Goal: Transaction & Acquisition: Purchase product/service

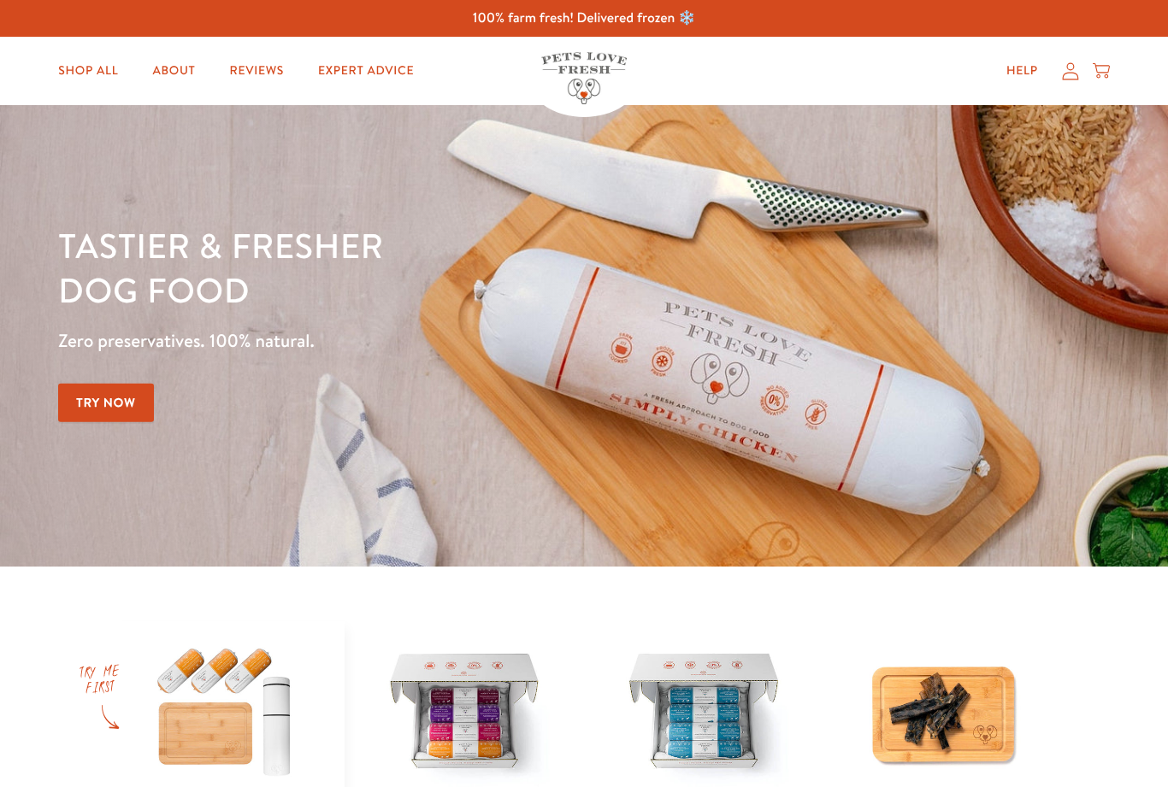
click at [1106, 62] on icon at bounding box center [1101, 71] width 17 height 19
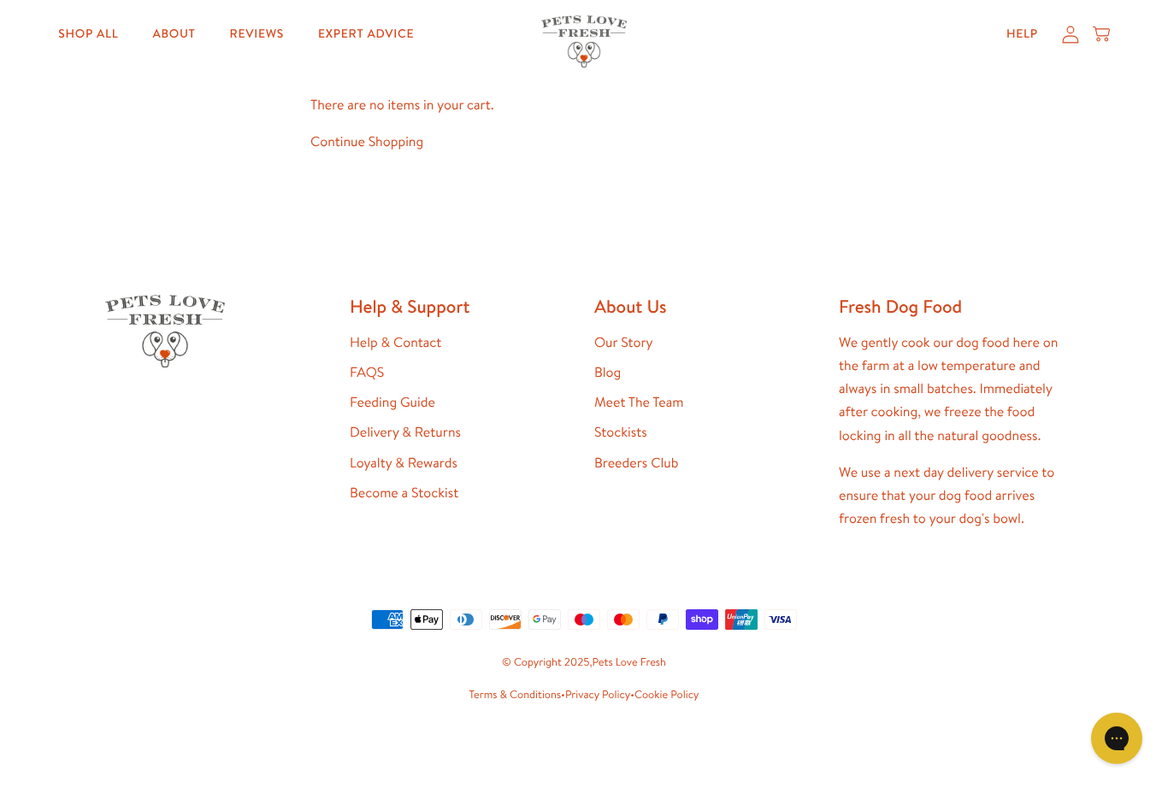
click at [89, 32] on link "Shop All" at bounding box center [87, 34] width 87 height 34
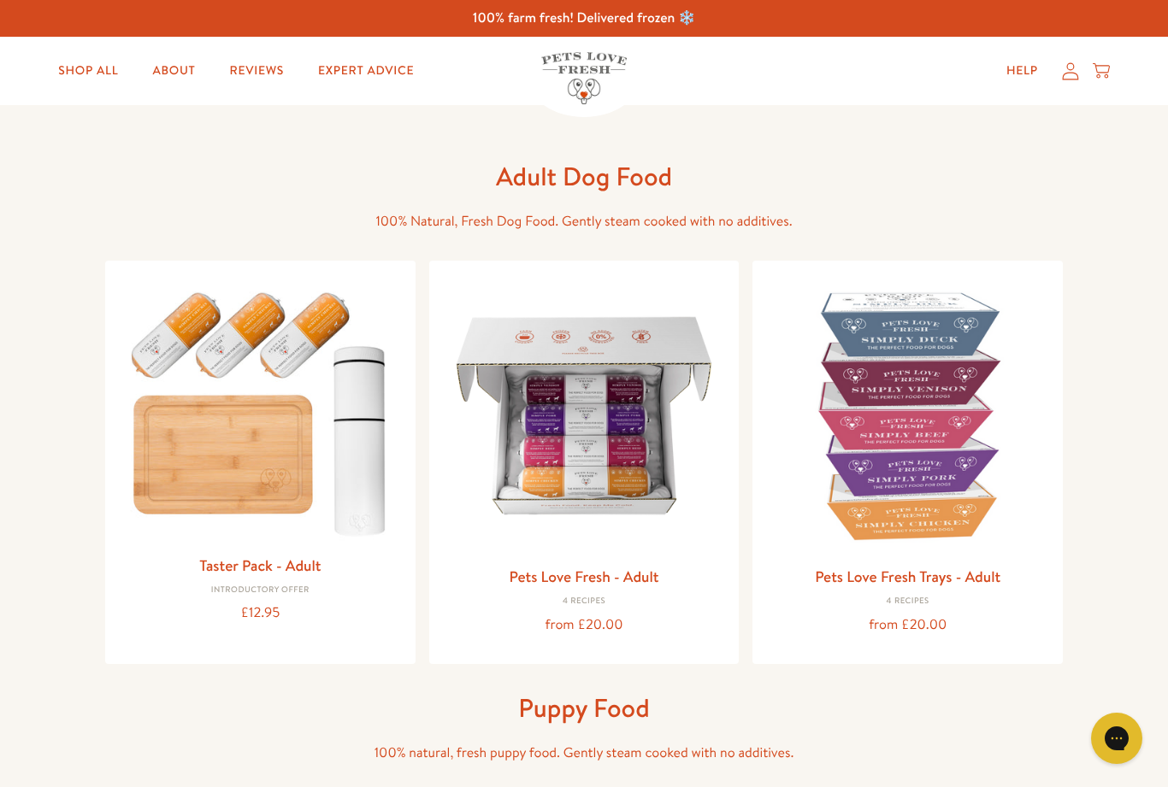
click at [597, 443] on img at bounding box center [584, 415] width 283 height 283
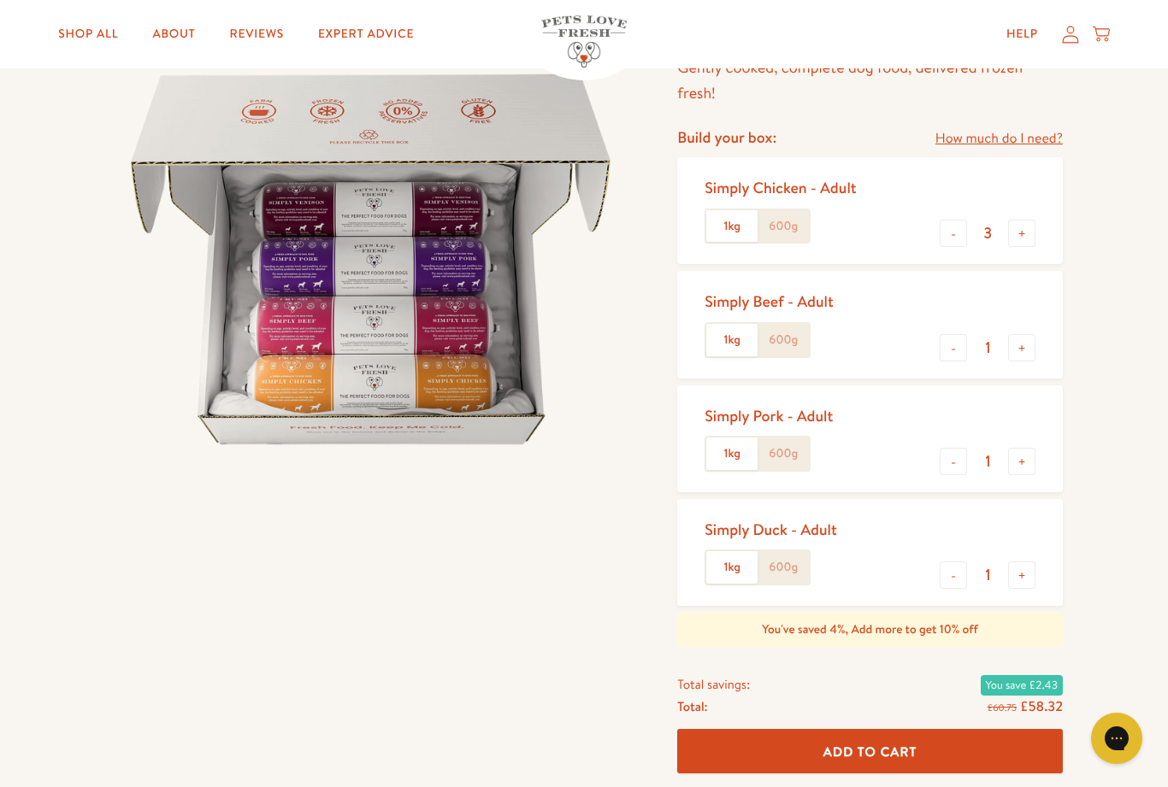
scroll to position [163, 0]
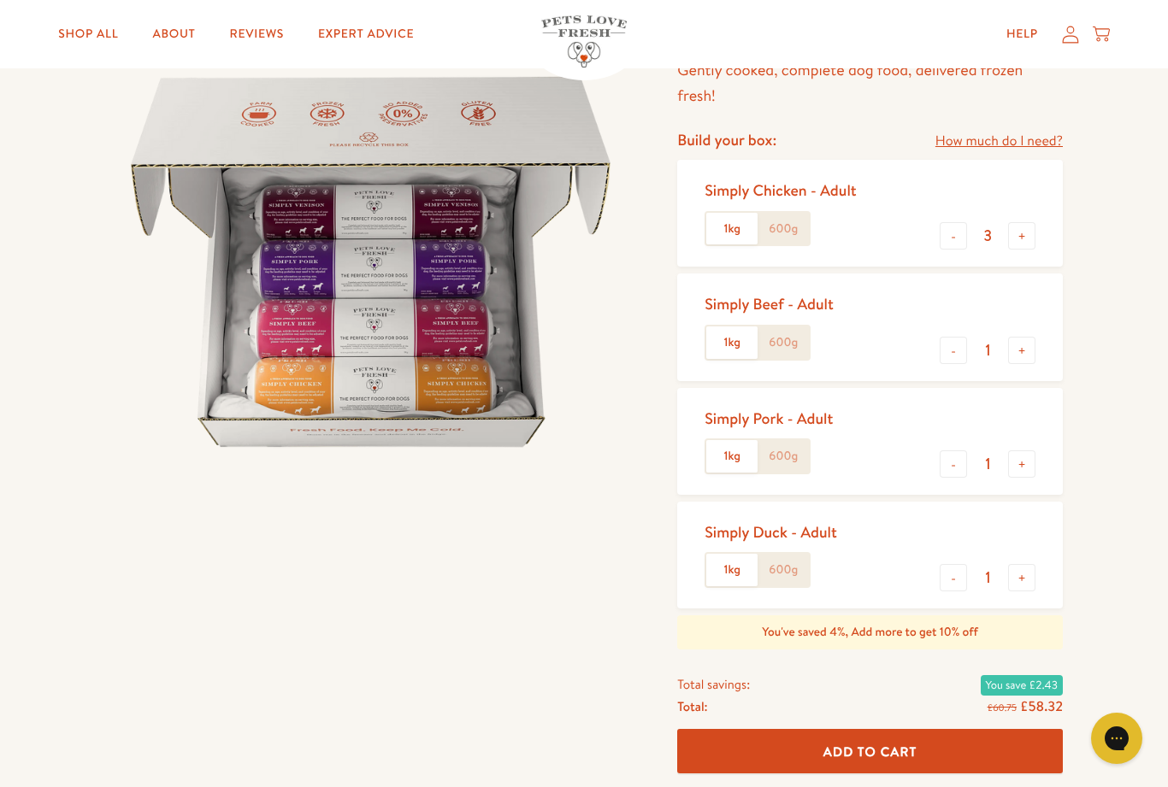
click at [1022, 345] on button "+" at bounding box center [1021, 350] width 27 height 27
click at [1028, 350] on button "+" at bounding box center [1021, 350] width 27 height 27
click at [953, 337] on button "-" at bounding box center [953, 350] width 27 height 27
type input "2"
click at [893, 760] on span "Add To Cart" at bounding box center [870, 751] width 94 height 18
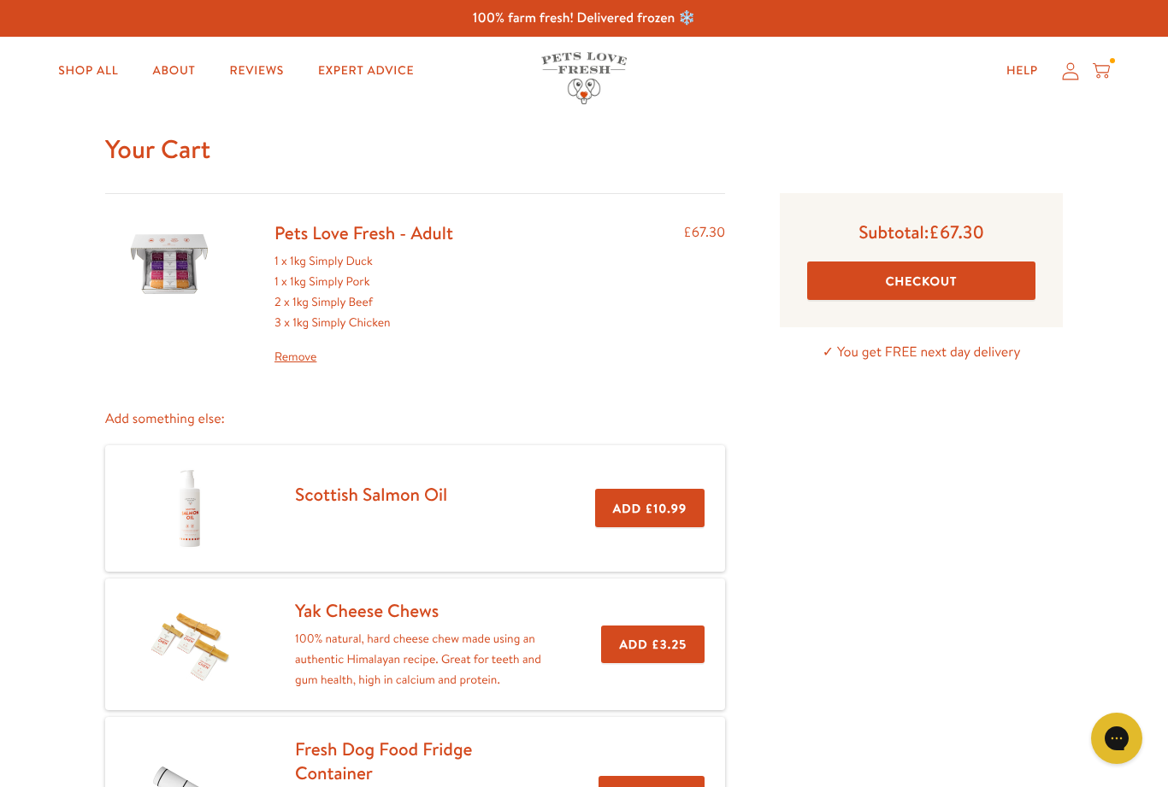
click at [93, 55] on link "Shop All" at bounding box center [87, 71] width 87 height 34
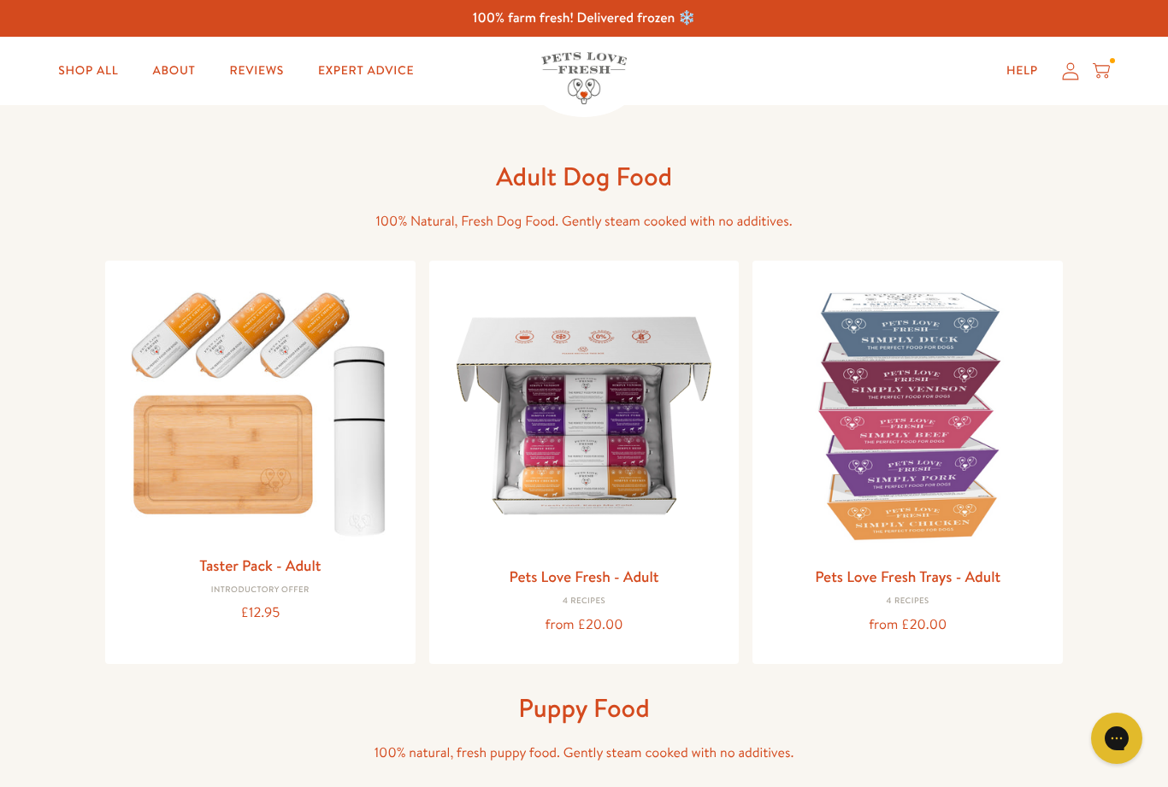
click at [604, 490] on img at bounding box center [584, 415] width 283 height 283
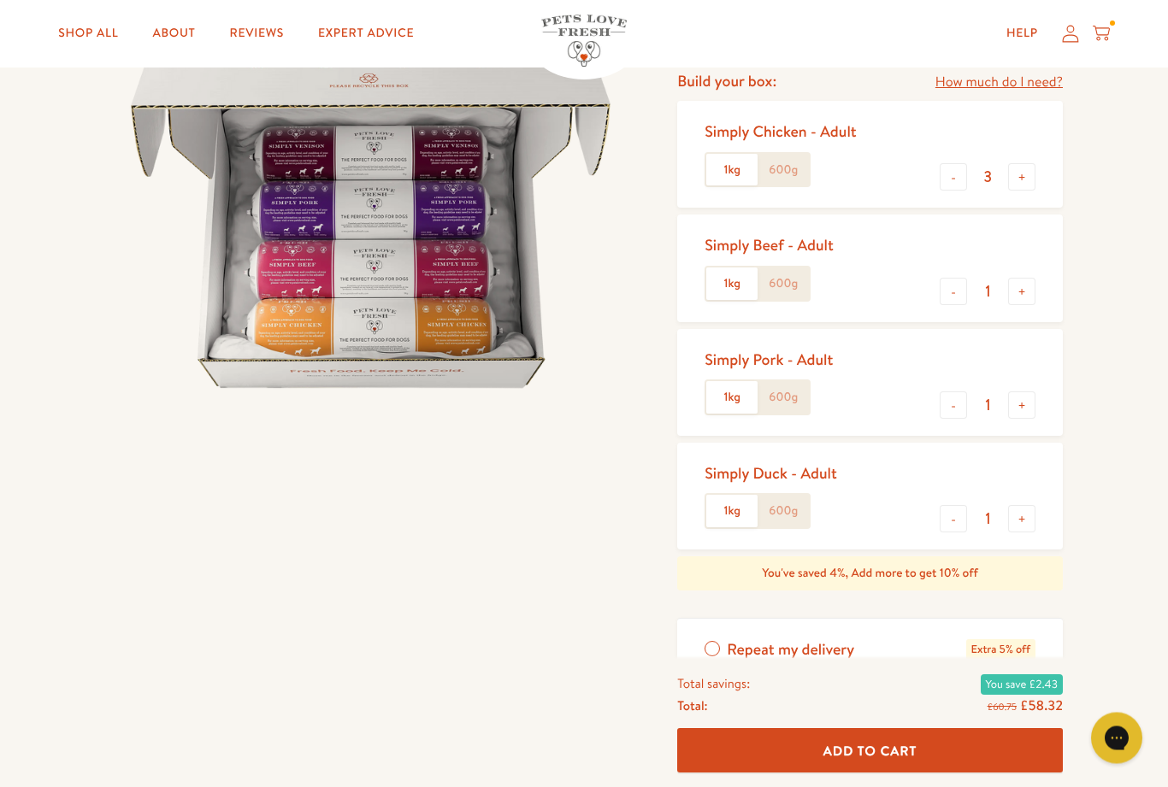
scroll to position [222, 0]
click at [1026, 514] on button "+" at bounding box center [1021, 518] width 27 height 27
type input "2"
click at [940, 183] on button "-" at bounding box center [953, 176] width 27 height 27
click at [946, 168] on button "-" at bounding box center [953, 176] width 27 height 27
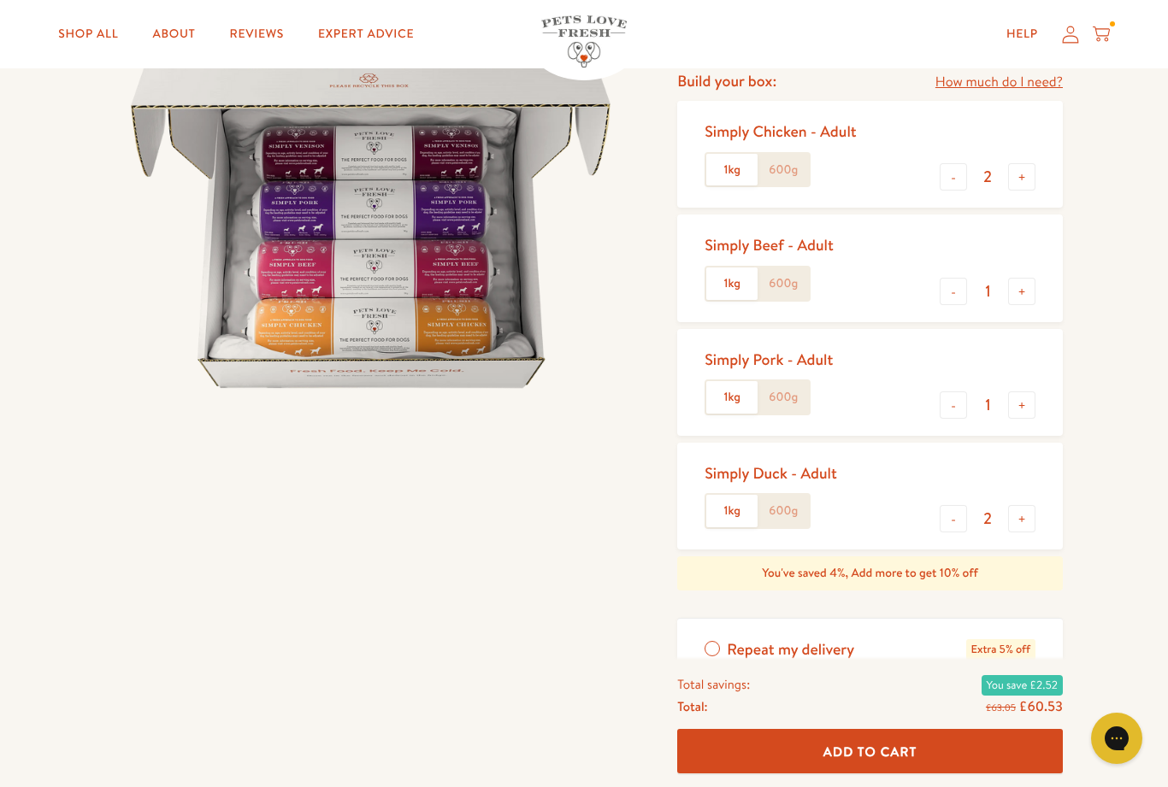
type input "1"
click at [957, 278] on button "-" at bounding box center [953, 291] width 27 height 27
type input "0"
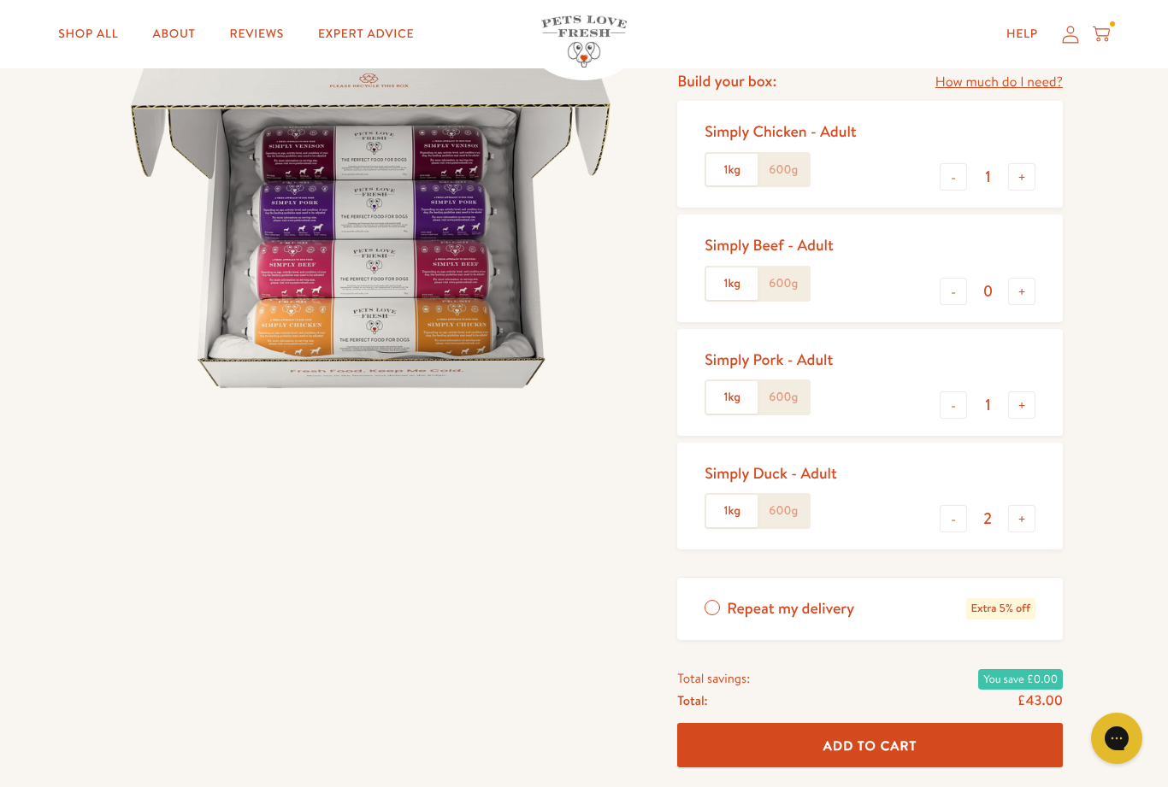
click at [958, 163] on button "-" at bounding box center [953, 176] width 27 height 27
type input "0"
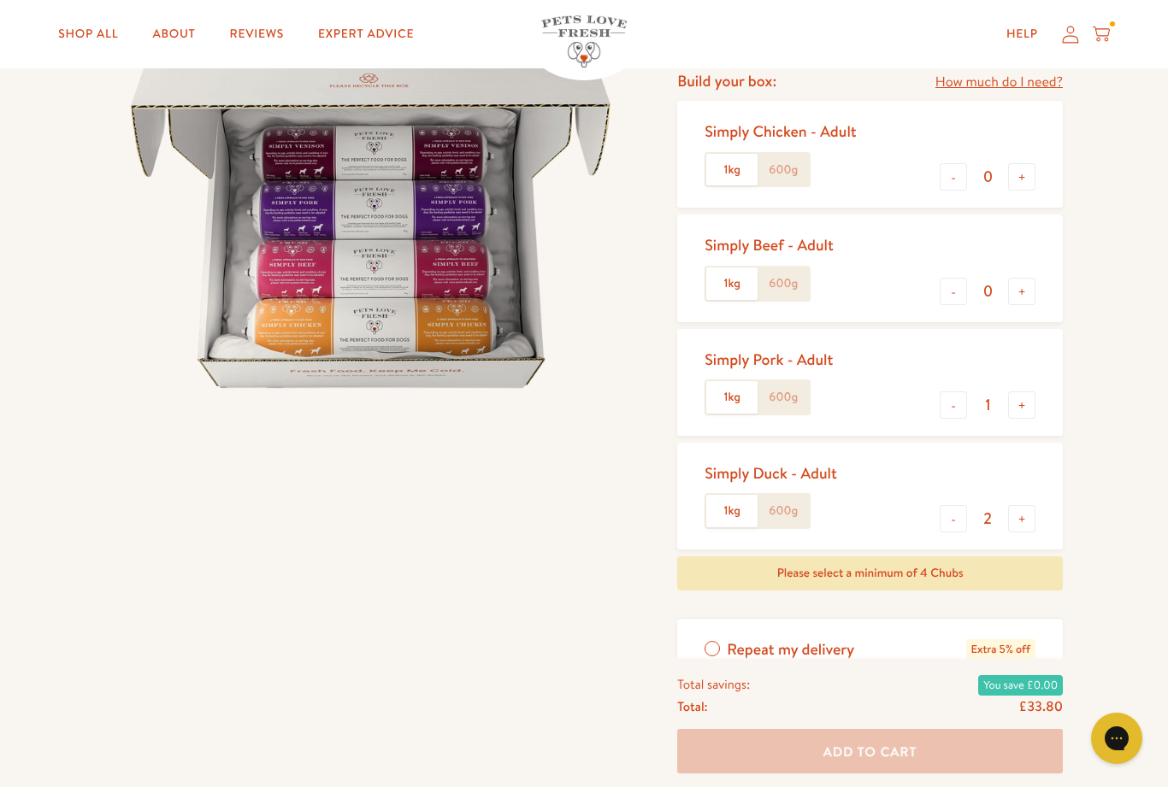
click at [1028, 292] on button "+" at bounding box center [1021, 291] width 27 height 27
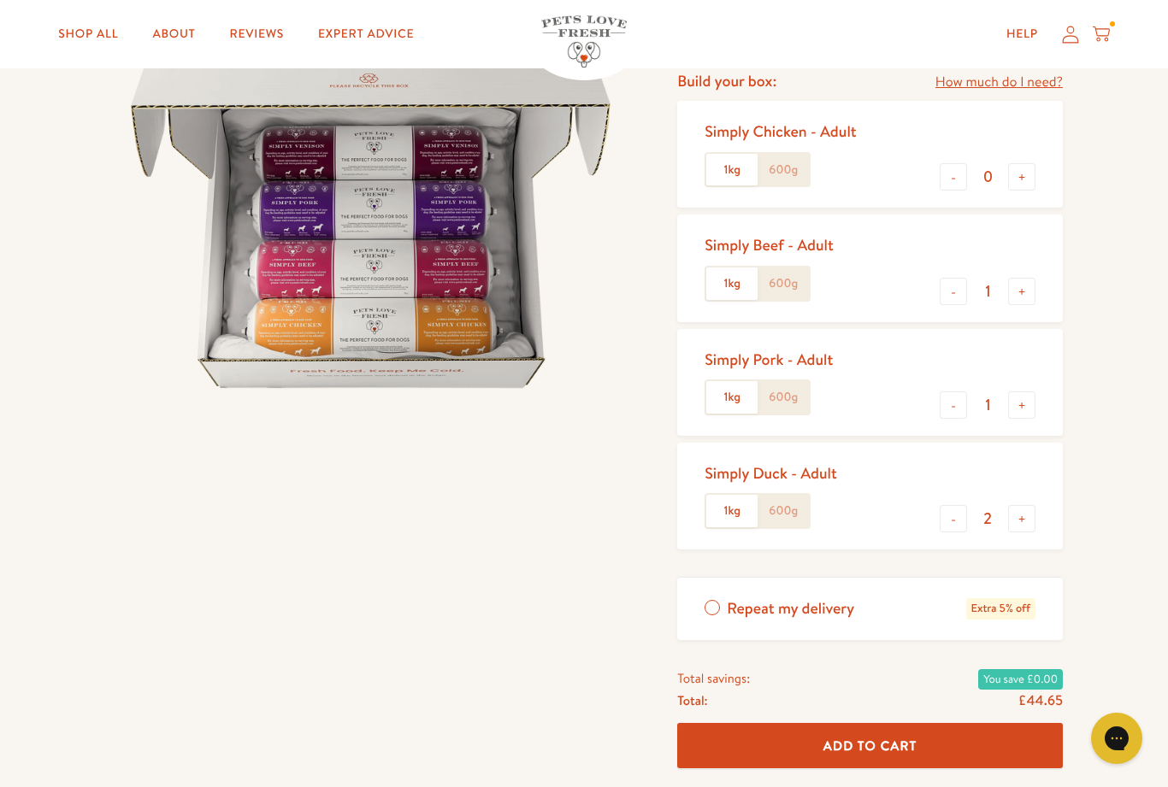
click at [1030, 285] on button "+" at bounding box center [1021, 291] width 27 height 27
type input "2"
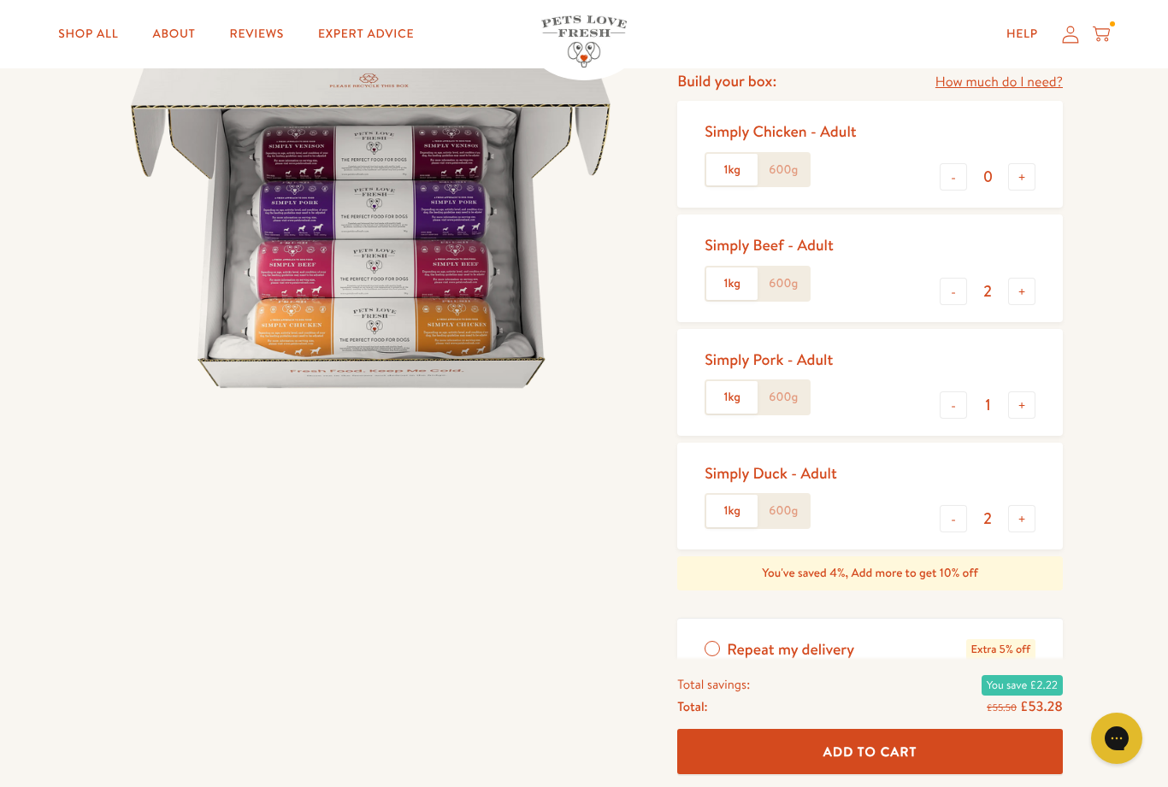
click at [936, 410] on div "Simply Pork - Adult 1kg 600g - 1 +" at bounding box center [870, 382] width 386 height 107
click at [947, 402] on button "-" at bounding box center [953, 405] width 27 height 27
type input "0"
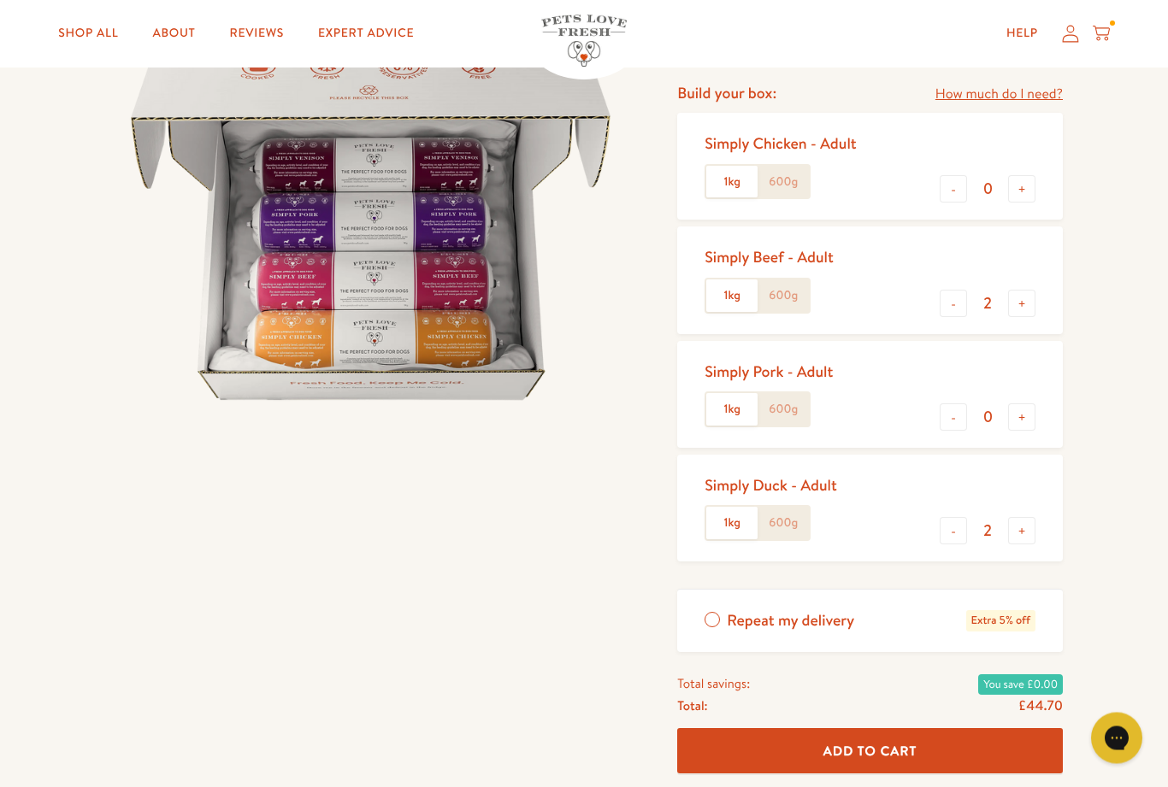
scroll to position [210, 0]
click at [895, 730] on button "Add To Cart" at bounding box center [870, 751] width 386 height 45
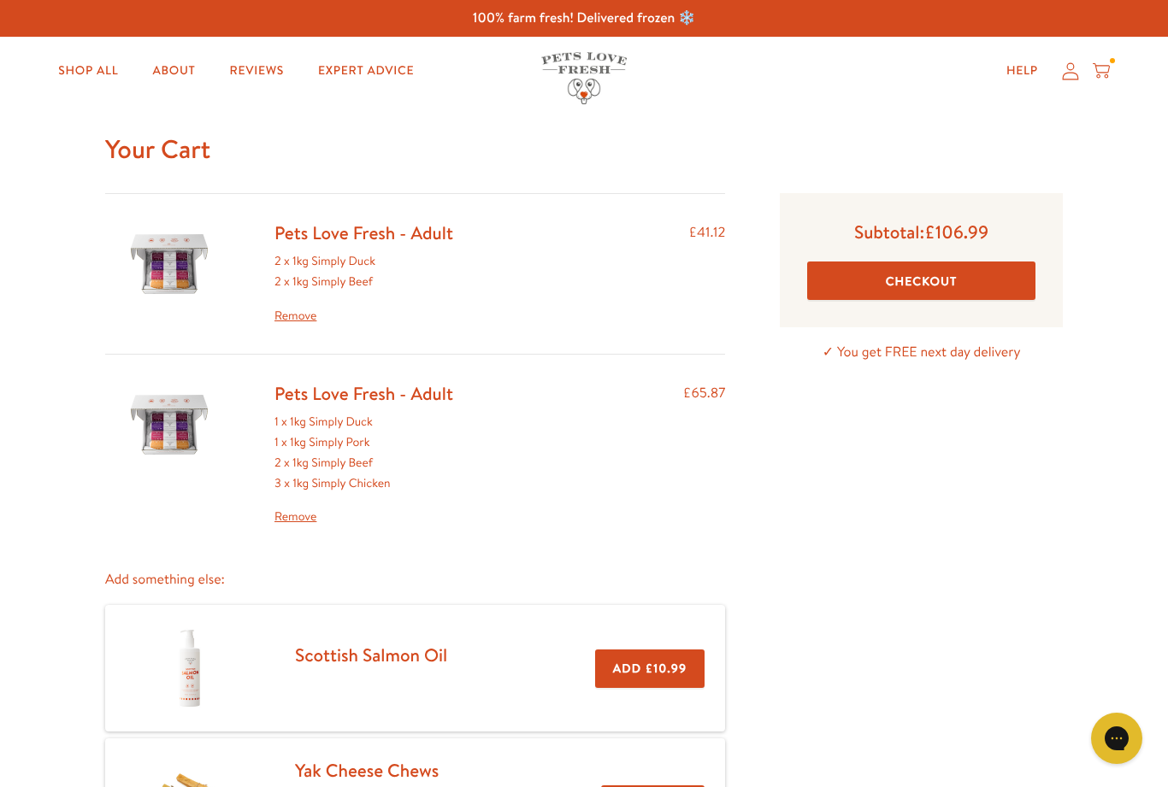
click at [291, 518] on link "Remove" at bounding box center [363, 517] width 179 height 21
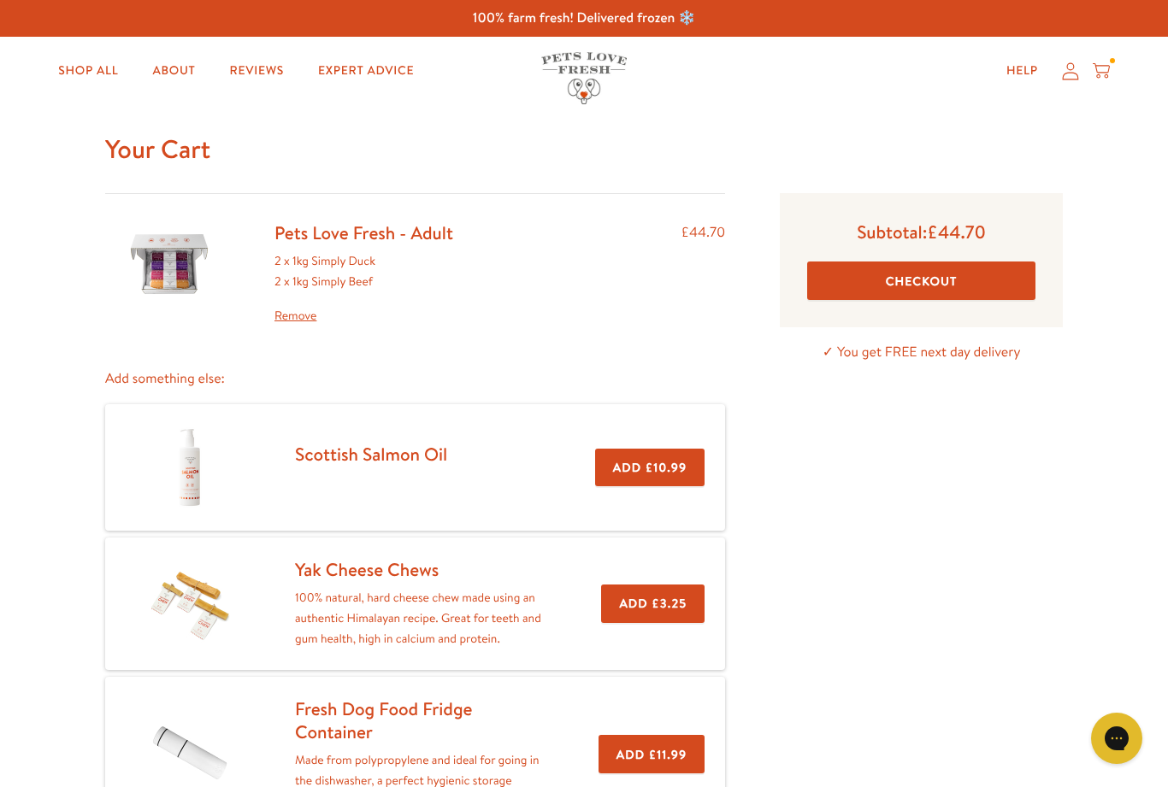
click at [518, 280] on div "Pets Love Fresh - Adult 2 x 1kg Simply Duck 2 x 1kg Simply Beef Remove £44.70" at bounding box center [415, 273] width 620 height 105
click at [88, 59] on link "Shop All" at bounding box center [87, 71] width 87 height 34
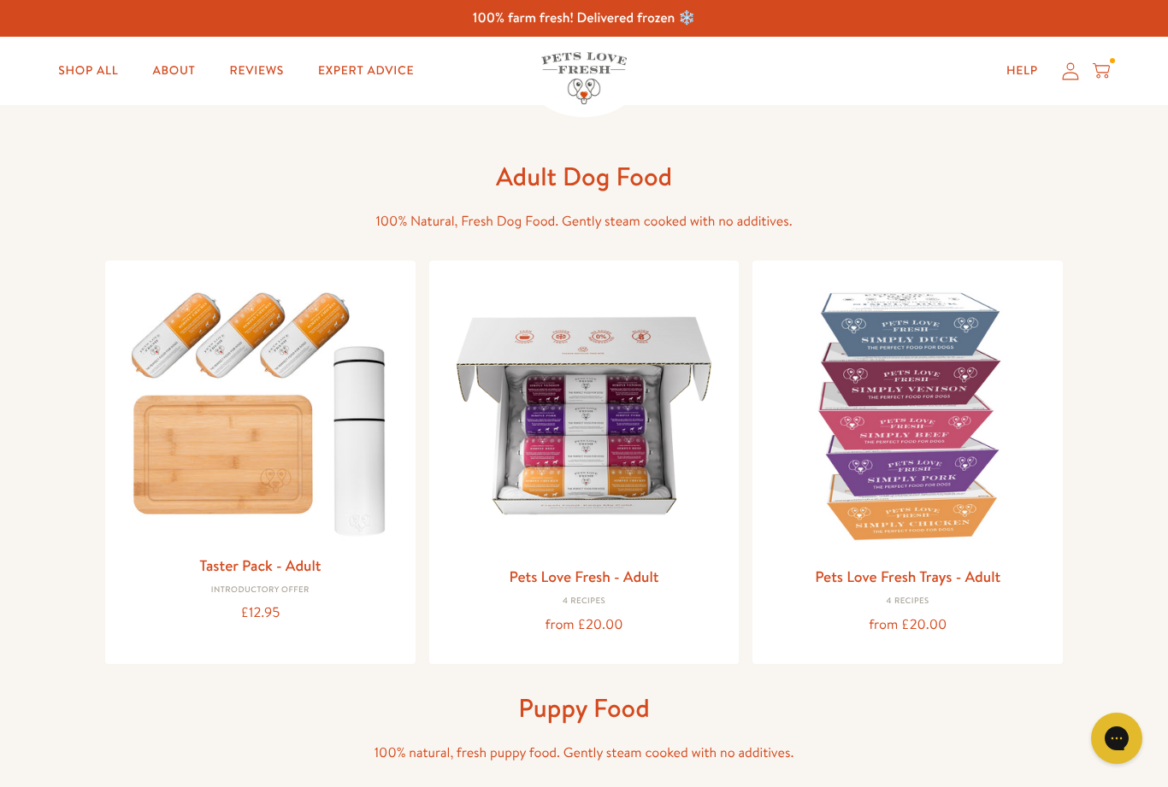
click at [583, 425] on img at bounding box center [584, 415] width 283 height 283
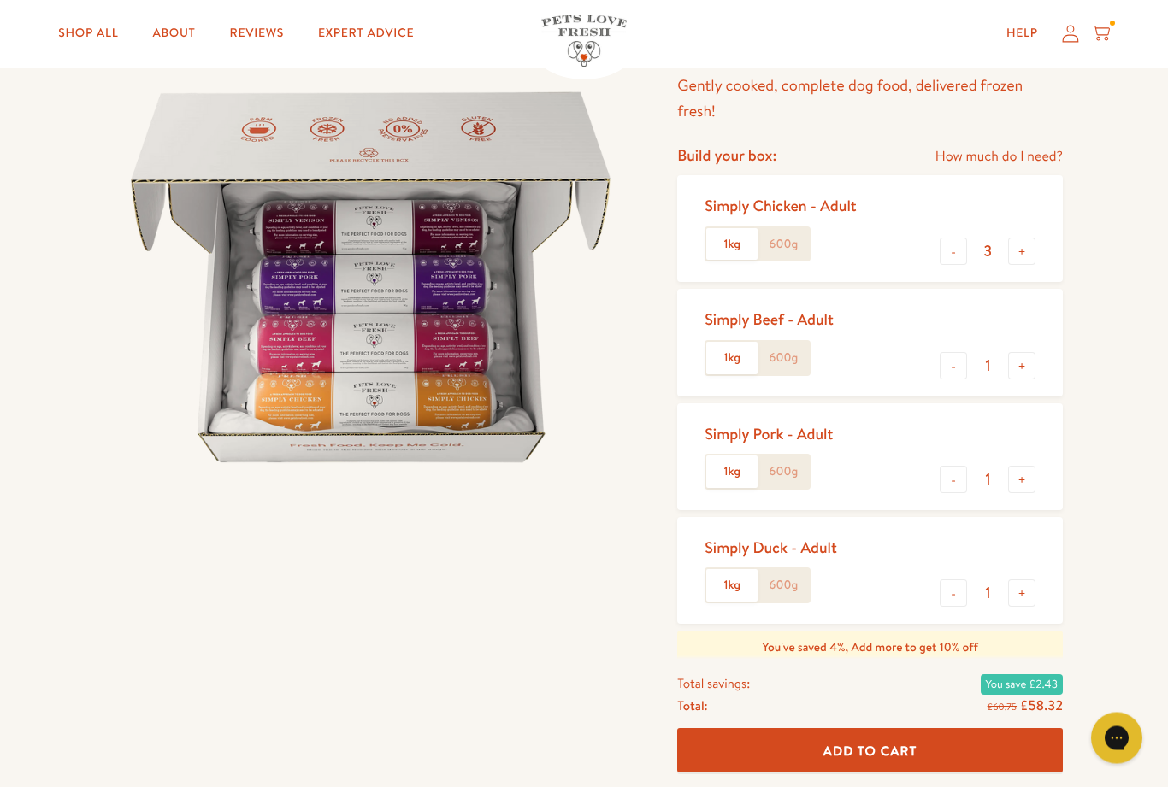
scroll to position [147, 0]
click at [964, 241] on button "-" at bounding box center [953, 252] width 27 height 27
click at [940, 256] on button "-" at bounding box center [953, 252] width 27 height 27
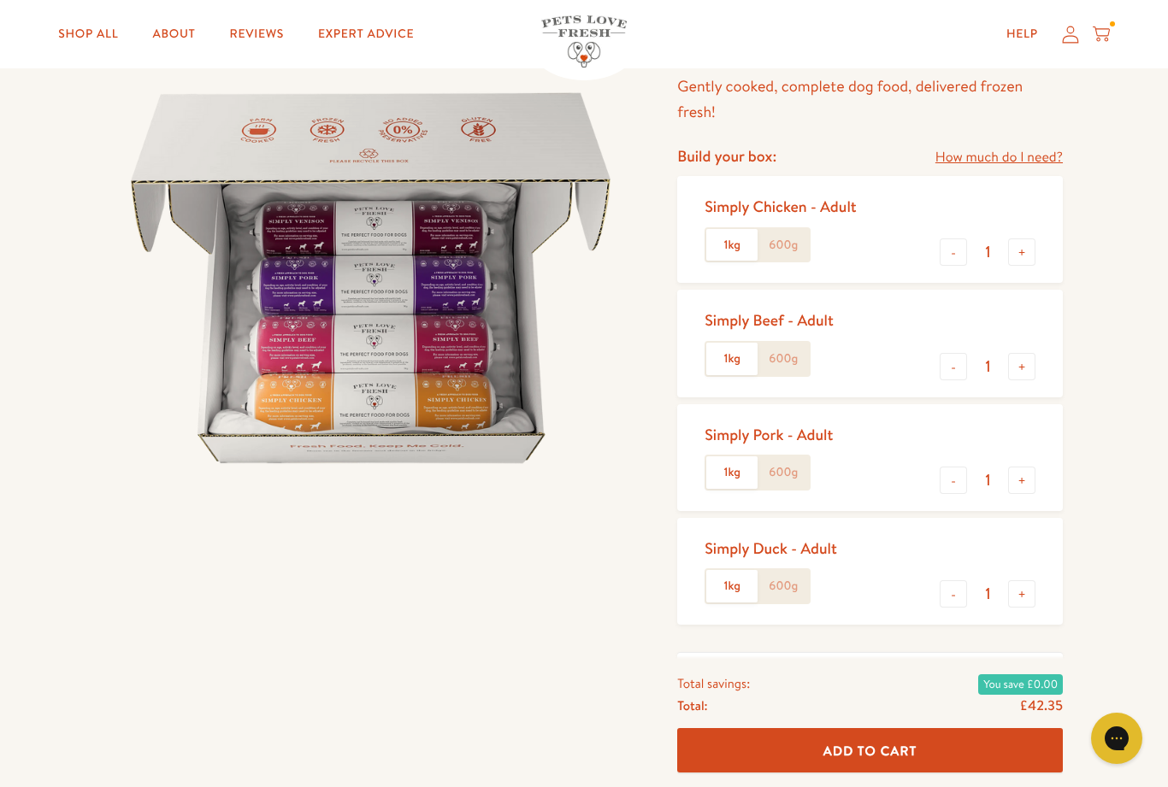
click at [950, 244] on button "-" at bounding box center [953, 252] width 27 height 27
type input "0"
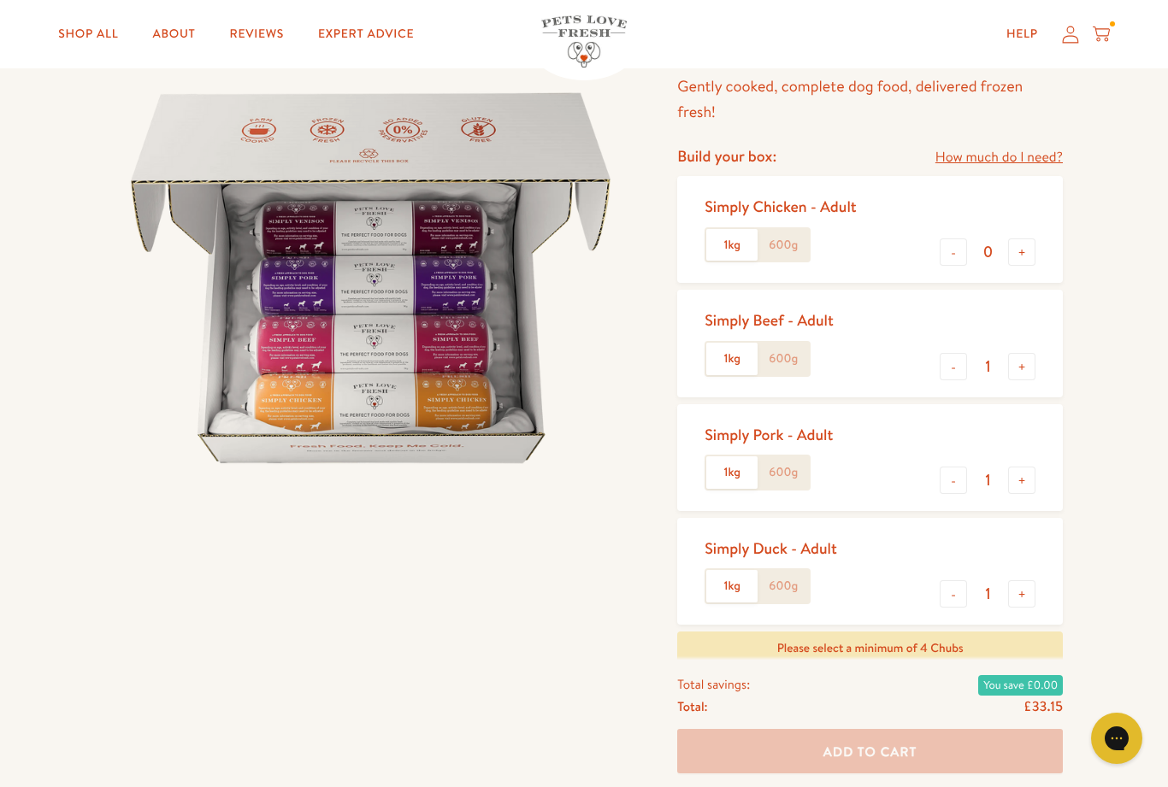
click at [955, 471] on button "-" at bounding box center [953, 480] width 27 height 27
type input "0"
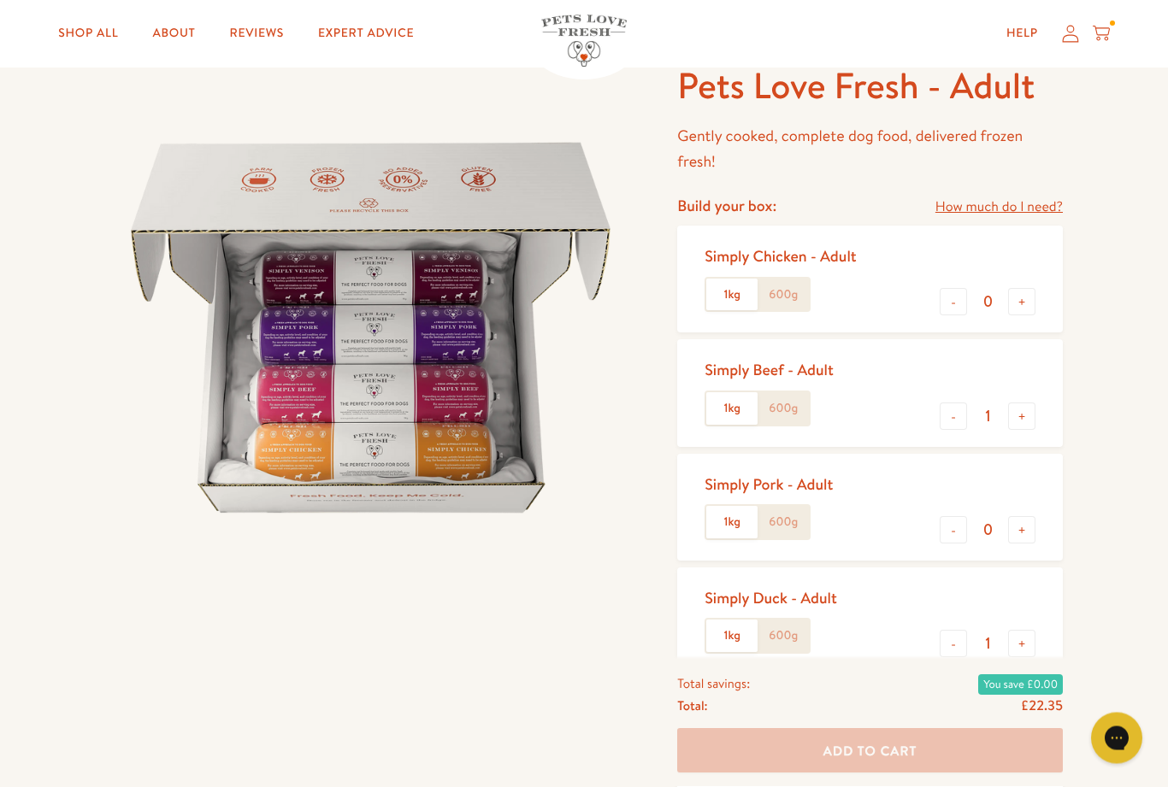
scroll to position [98, 0]
click at [1102, 32] on icon at bounding box center [1101, 34] width 17 height 19
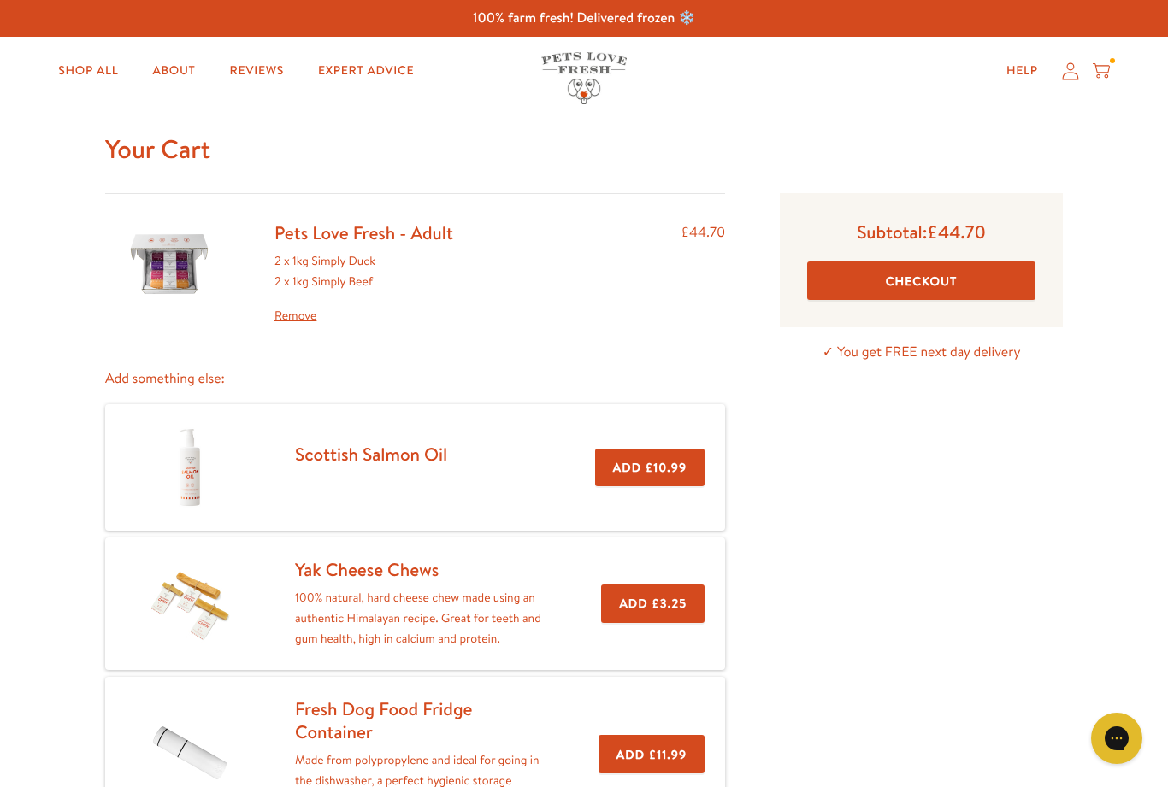
click at [575, 309] on div "Pets Love Fresh - Adult 2 x 1kg Simply Duck 2 x 1kg Simply Beef Remove £44.70" at bounding box center [415, 273] width 620 height 105
click at [184, 247] on img at bounding box center [169, 263] width 85 height 85
click at [348, 255] on div "2 x 1kg Simply Duck 2 x 1kg Simply Beef Remove" at bounding box center [363, 288] width 179 height 74
click at [298, 315] on link "Remove" at bounding box center [363, 316] width 179 height 21
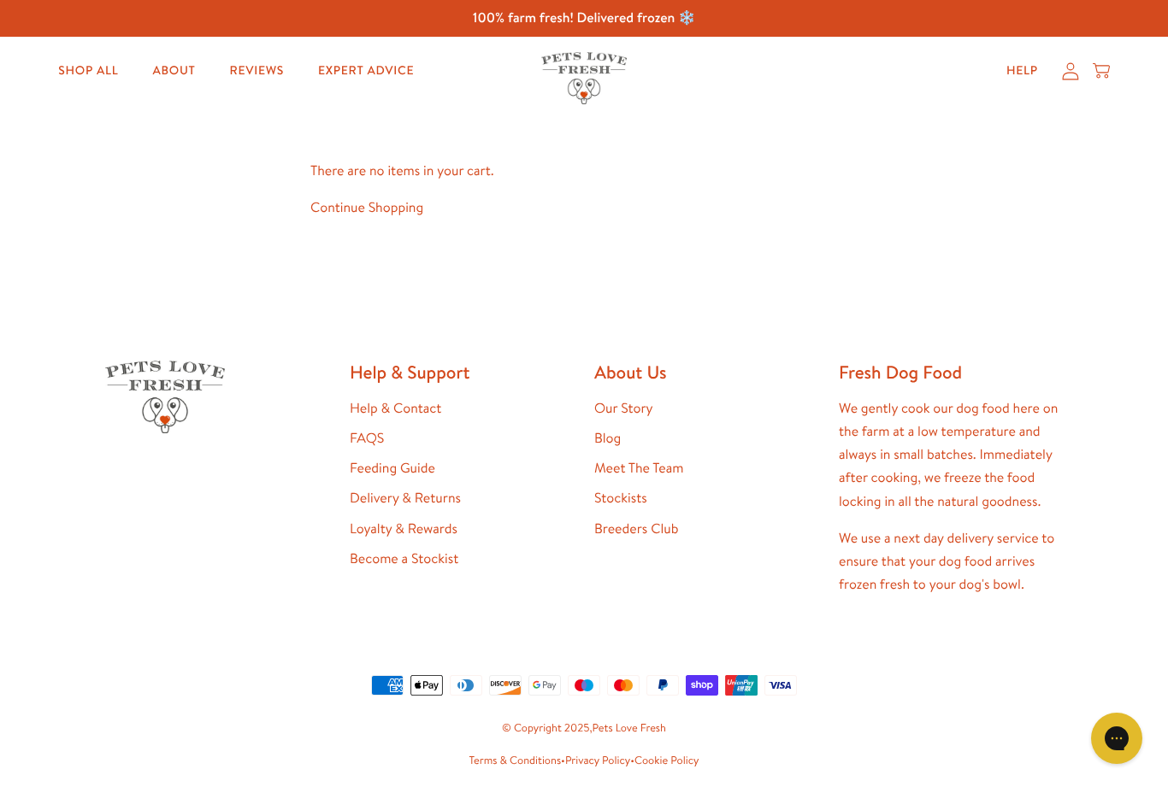
click at [85, 67] on link "Shop All" at bounding box center [87, 71] width 87 height 34
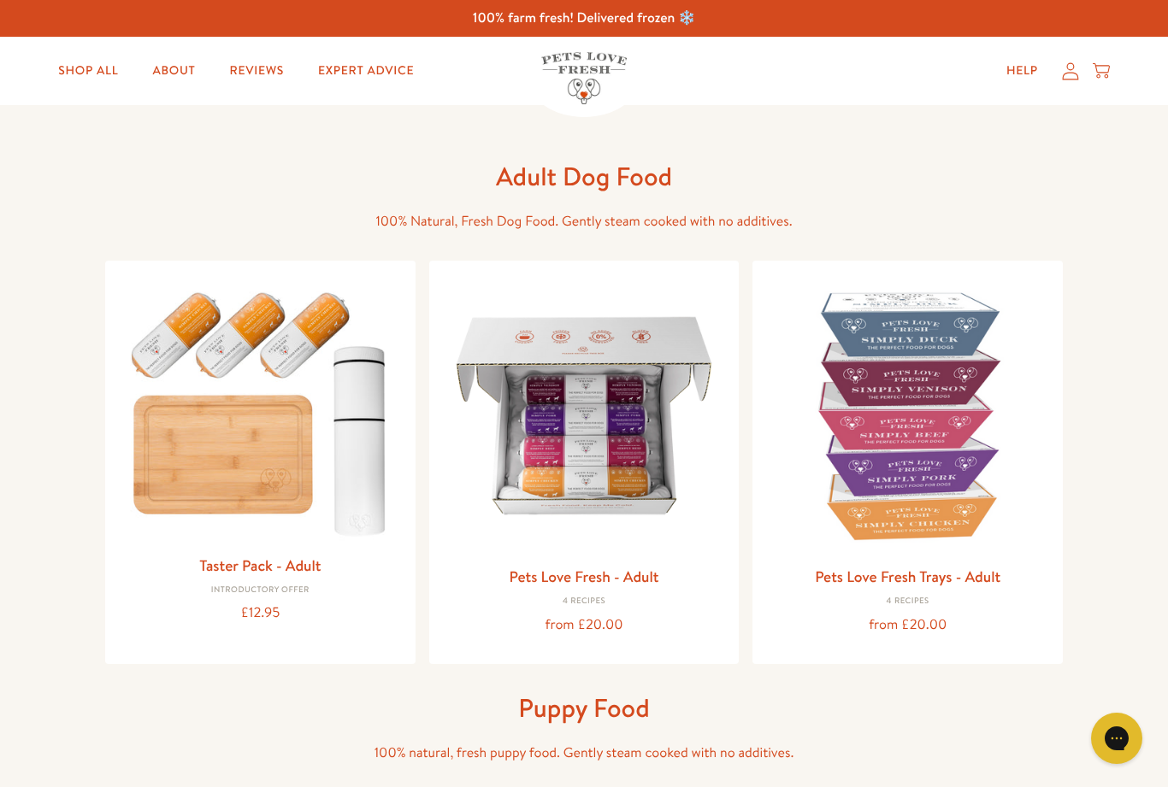
click at [613, 451] on img at bounding box center [584, 415] width 283 height 283
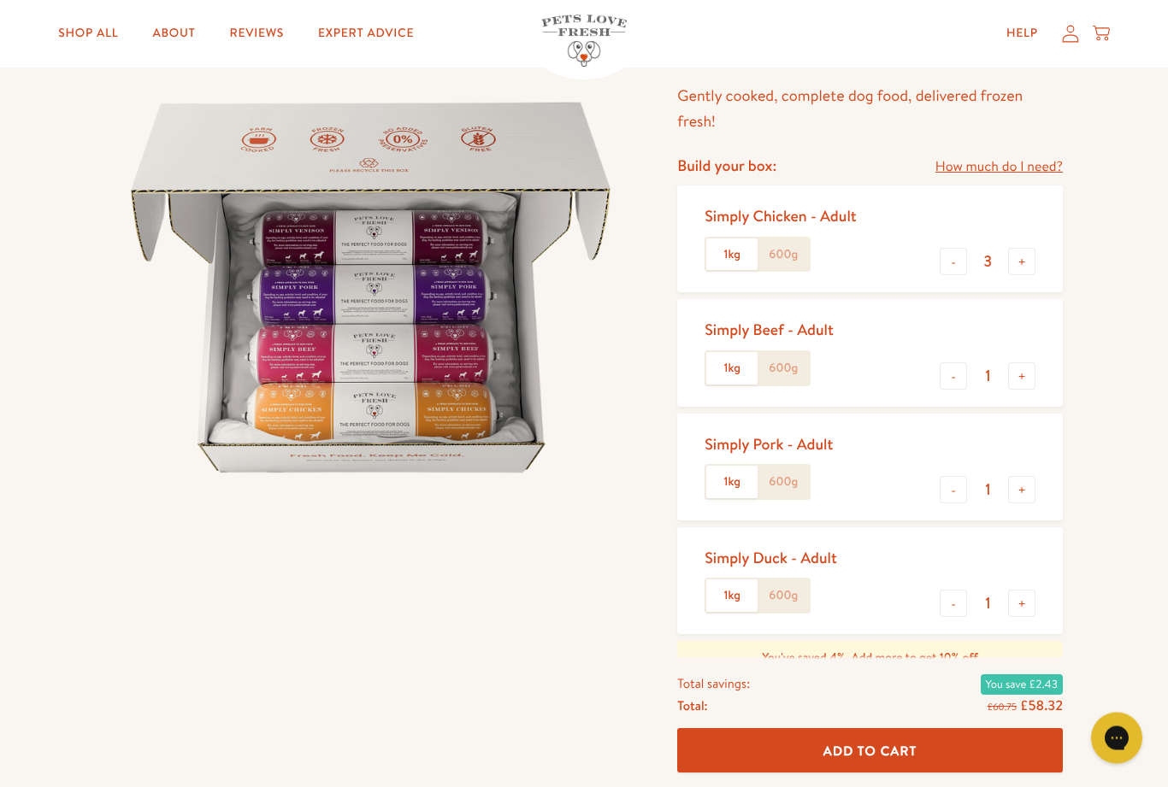
click at [951, 254] on button "-" at bounding box center [953, 262] width 27 height 27
click at [956, 257] on button "-" at bounding box center [953, 261] width 27 height 27
click at [960, 252] on button "-" at bounding box center [953, 261] width 27 height 27
type input "0"
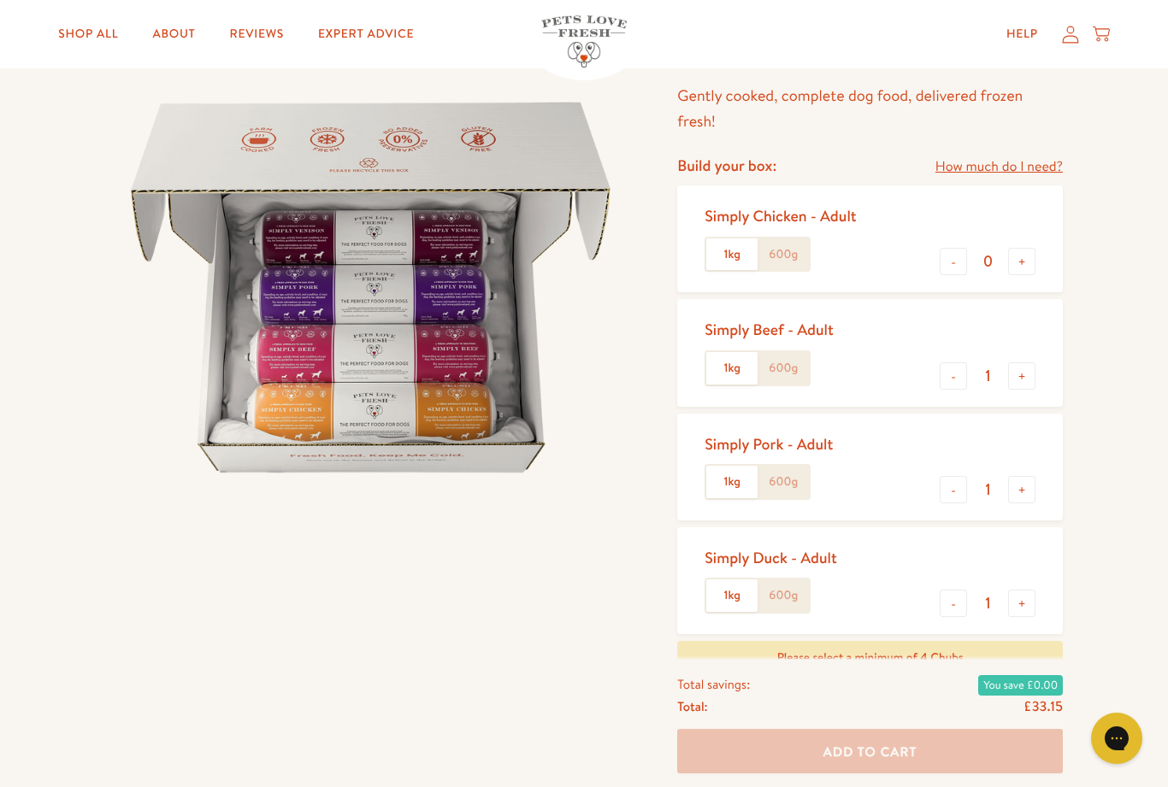
click at [1027, 372] on button "+" at bounding box center [1021, 376] width 27 height 27
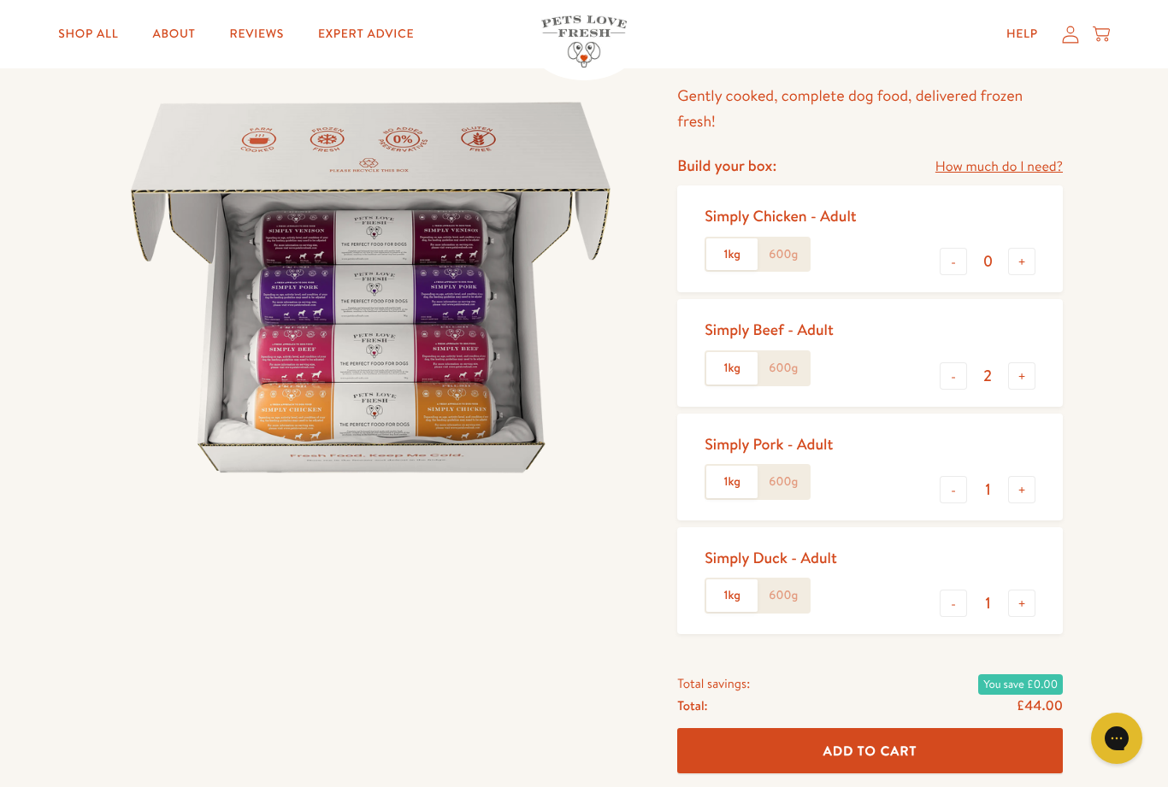
click at [1025, 364] on button "+" at bounding box center [1021, 376] width 27 height 27
type input "3"
click at [947, 476] on button "-" at bounding box center [953, 489] width 27 height 27
type input "0"
click at [1029, 596] on button "+" at bounding box center [1021, 603] width 27 height 27
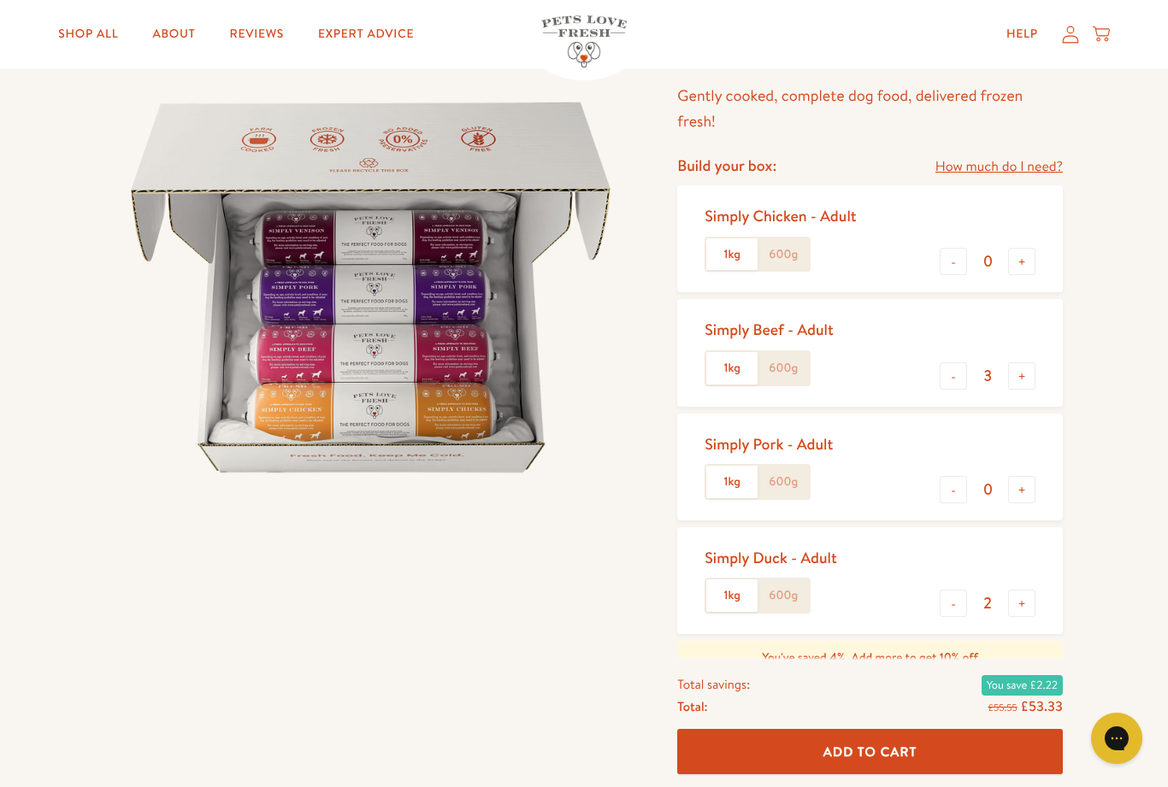
click at [1034, 593] on button "+" at bounding box center [1021, 603] width 27 height 27
type input "3"
click at [892, 763] on button "Add To Cart" at bounding box center [870, 751] width 386 height 45
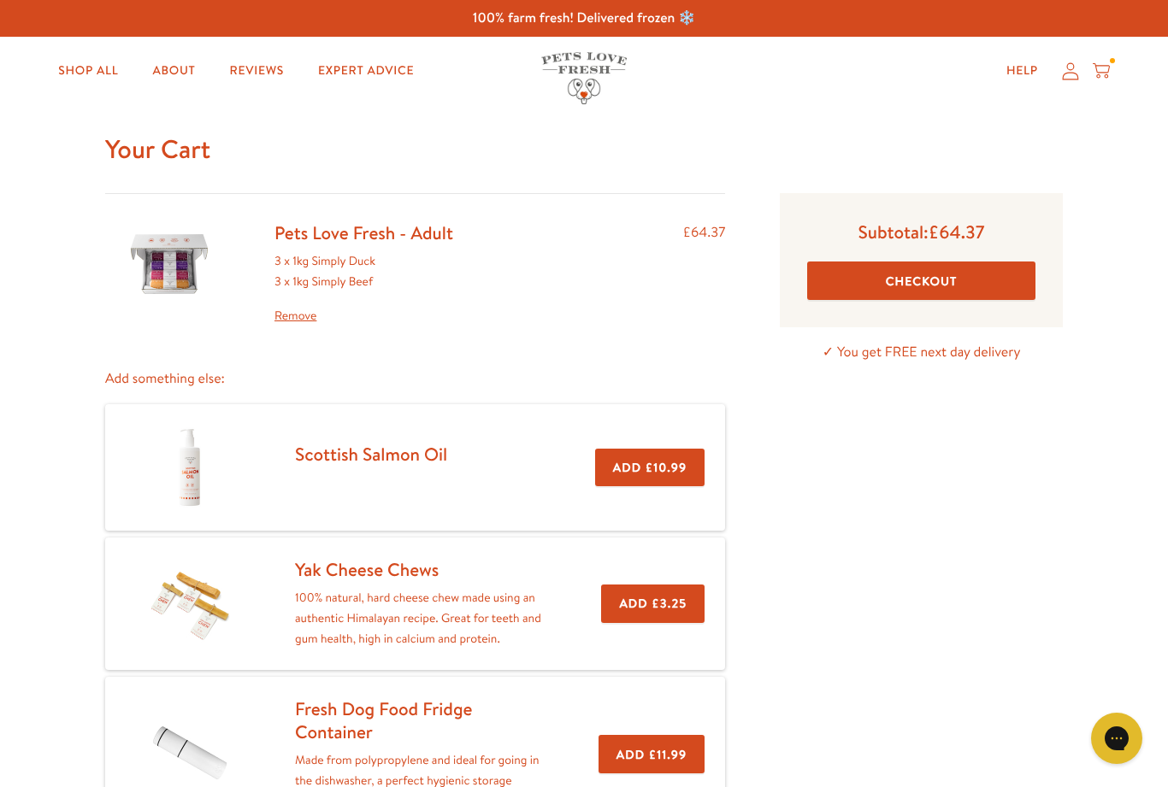
click at [916, 280] on button "Checkout" at bounding box center [921, 281] width 228 height 38
